Goal: Task Accomplishment & Management: Manage account settings

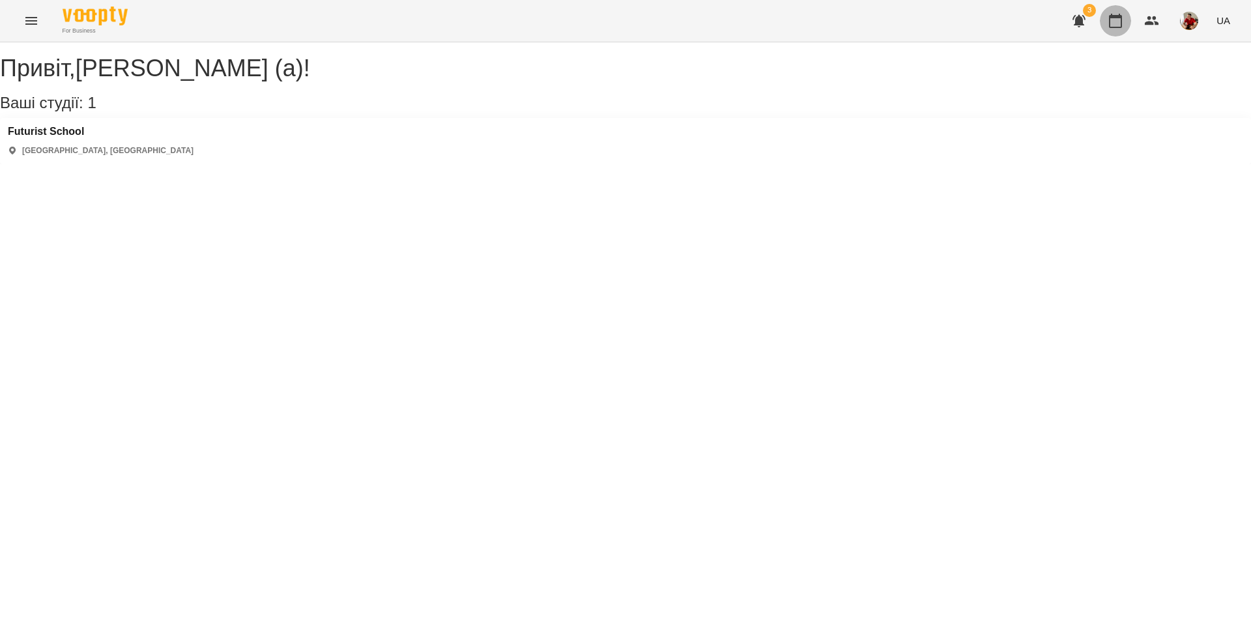
click at [1112, 13] on icon "button" at bounding box center [1115, 21] width 16 height 16
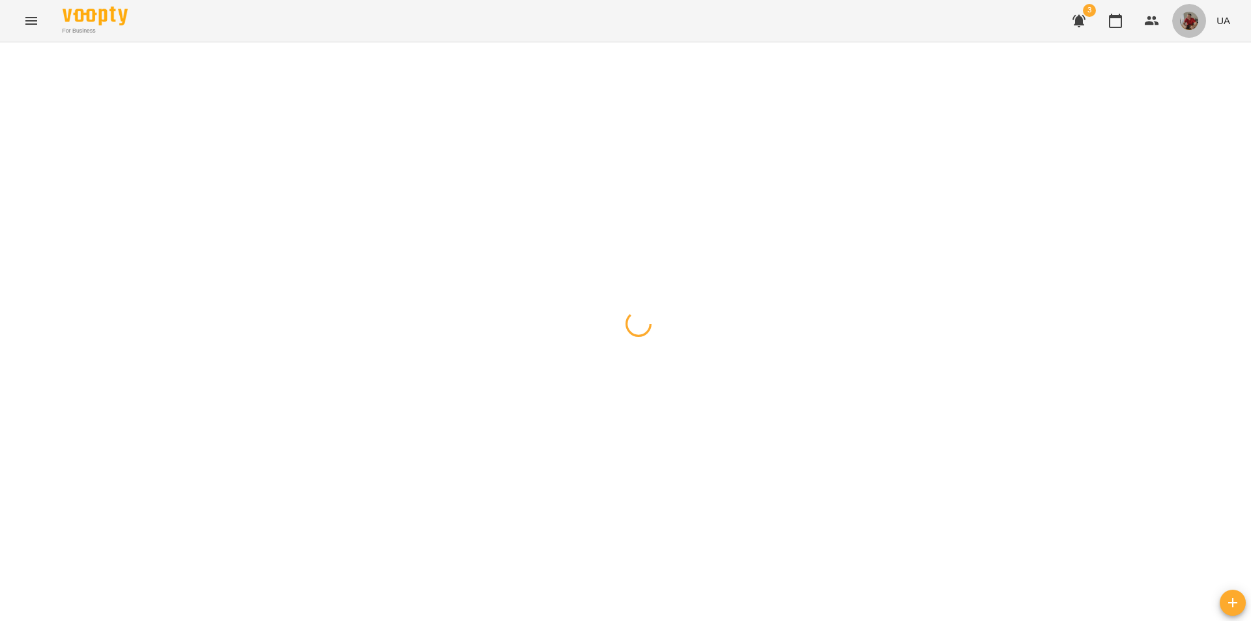
click at [1189, 23] on img "button" at bounding box center [1189, 21] width 18 height 18
click at [1153, 49] on span "[PERSON_NAME] (а)" at bounding box center [1135, 50] width 87 height 16
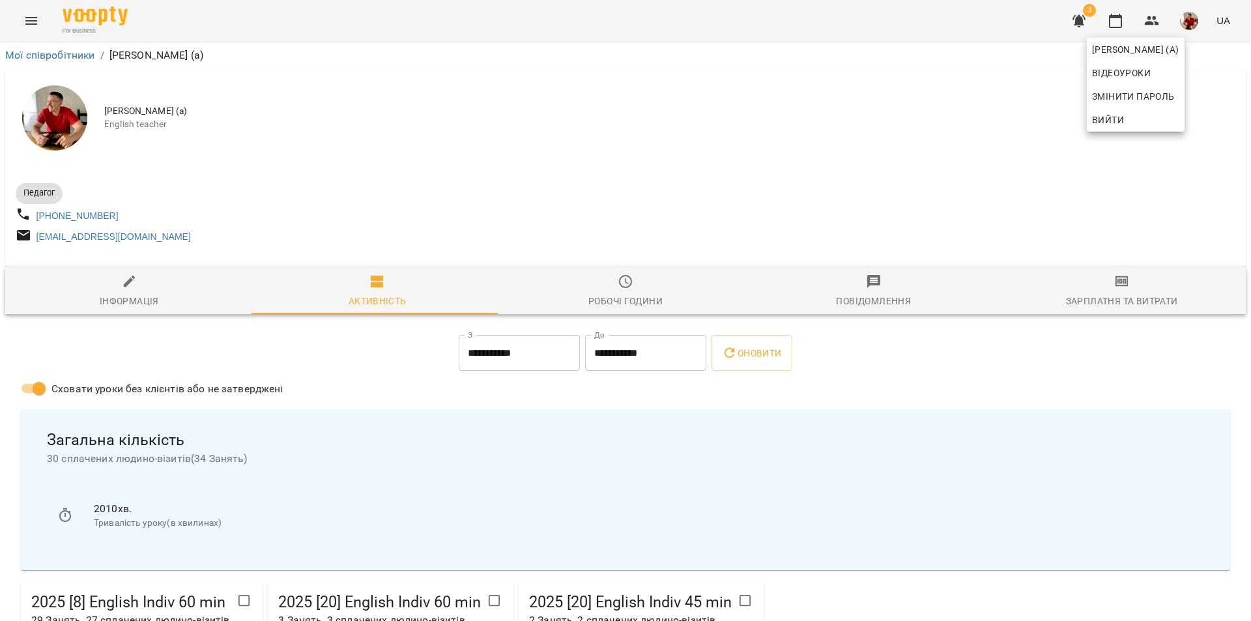
click at [990, 190] on div at bounding box center [625, 310] width 1251 height 621
click at [1119, 27] on icon "button" at bounding box center [1115, 21] width 13 height 14
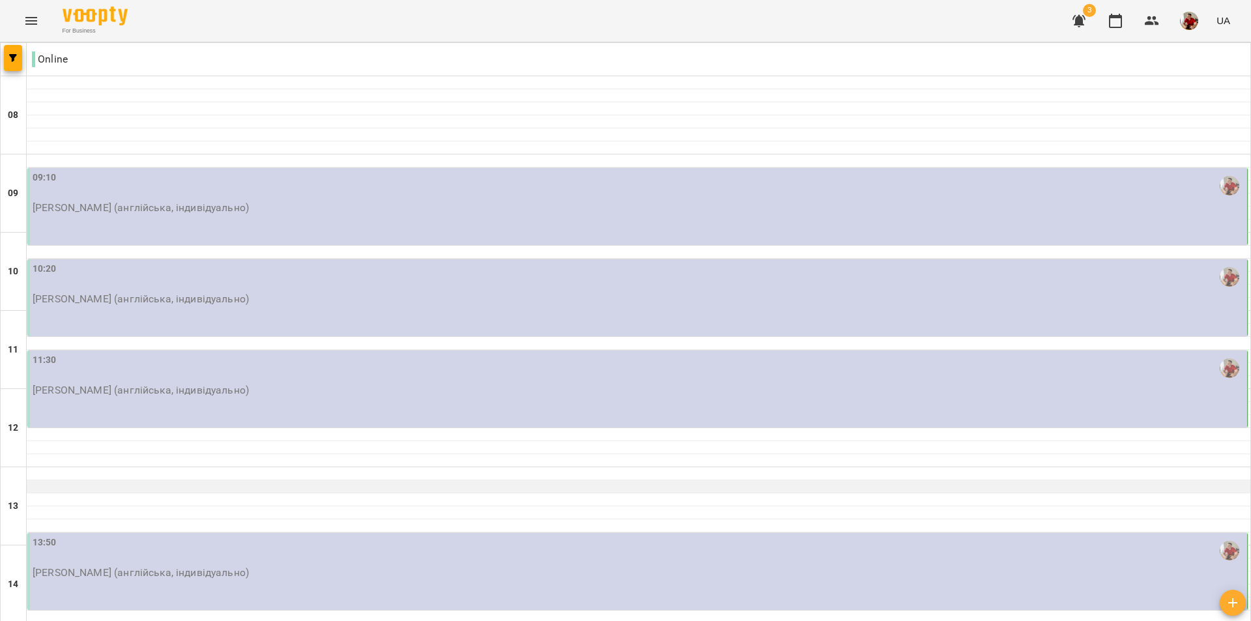
scroll to position [261, 0]
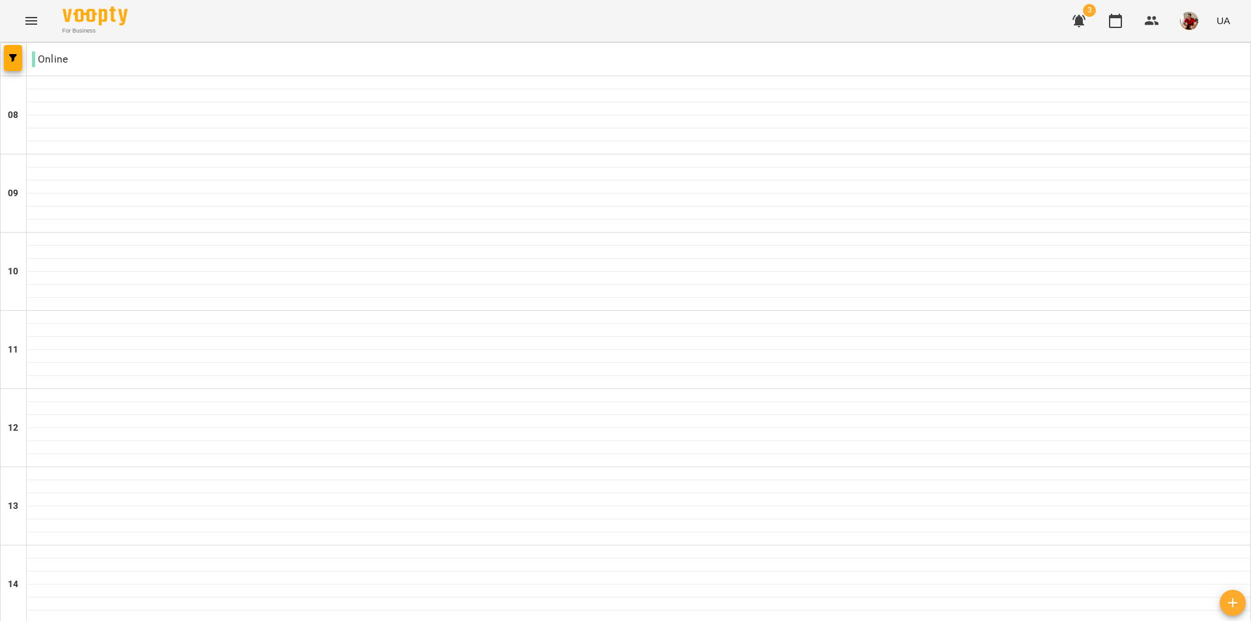
scroll to position [715, 0]
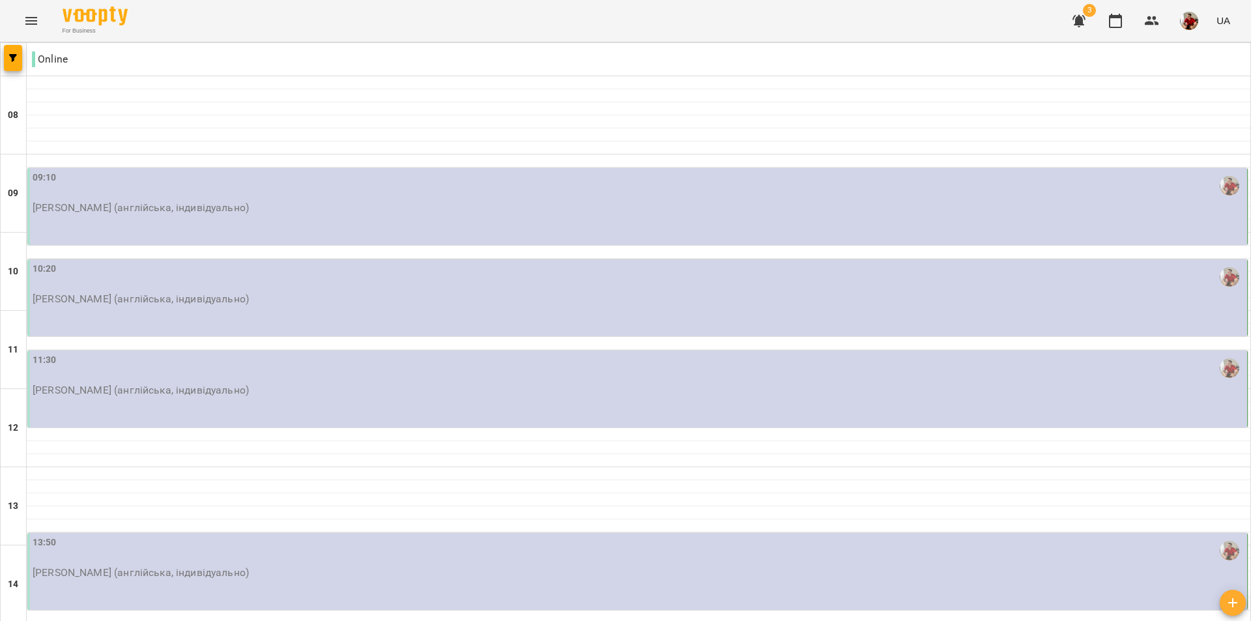
scroll to position [65, 0]
type input "**********"
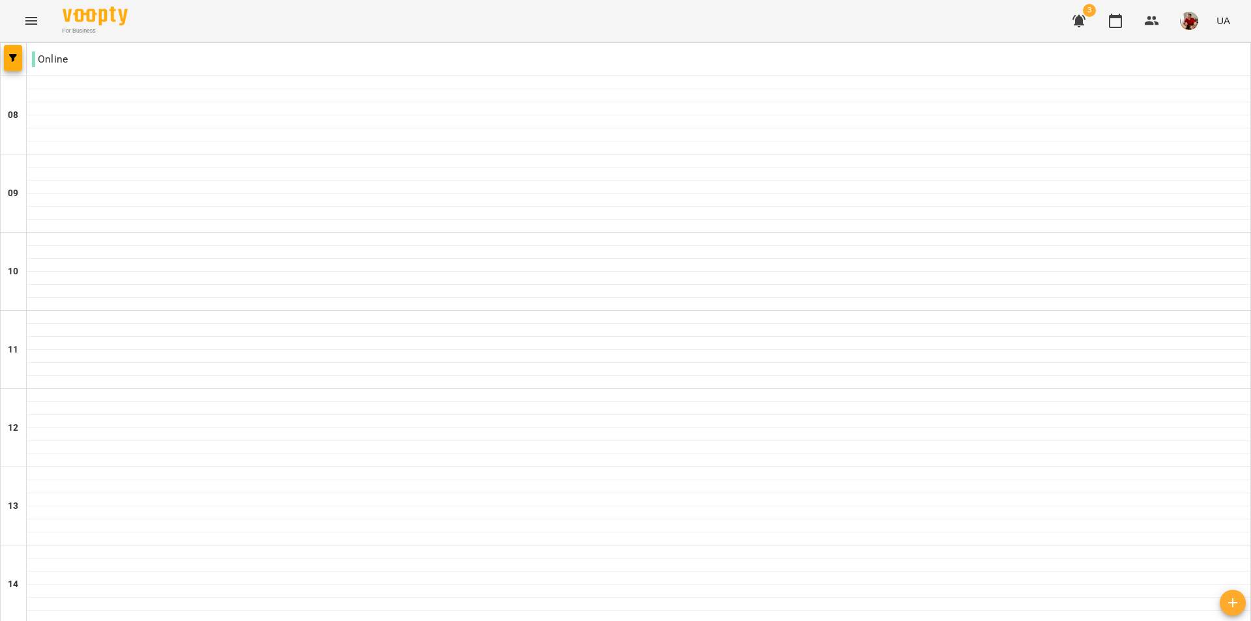
scroll to position [63, 0]
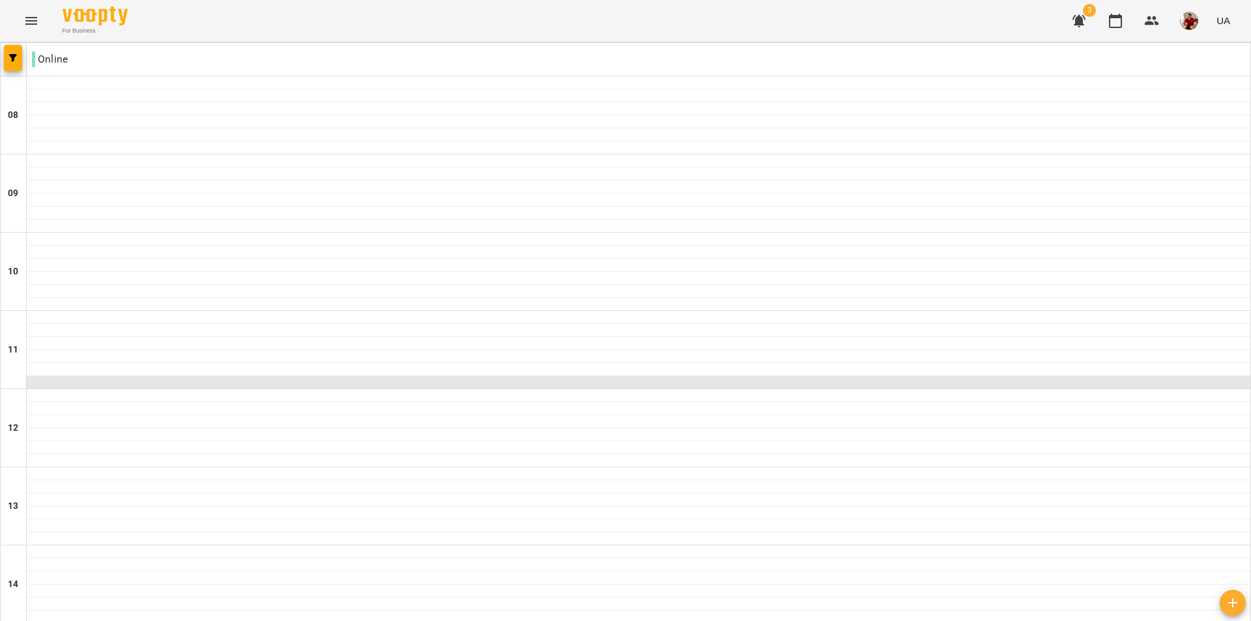
scroll to position [0, 0]
